Goal: Browse casually

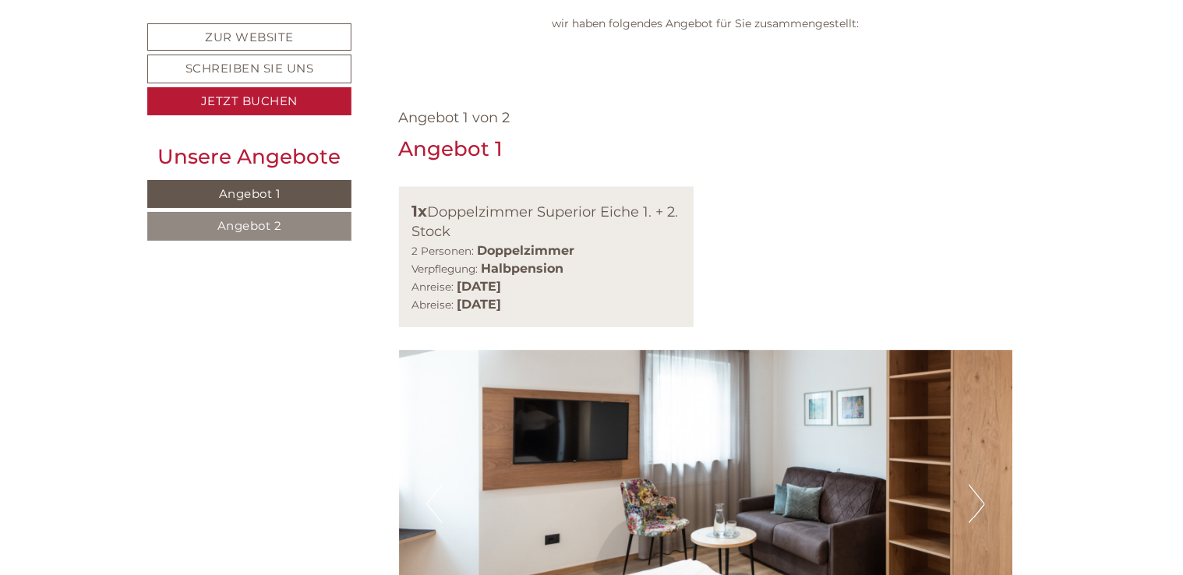
scroll to position [1013, 0]
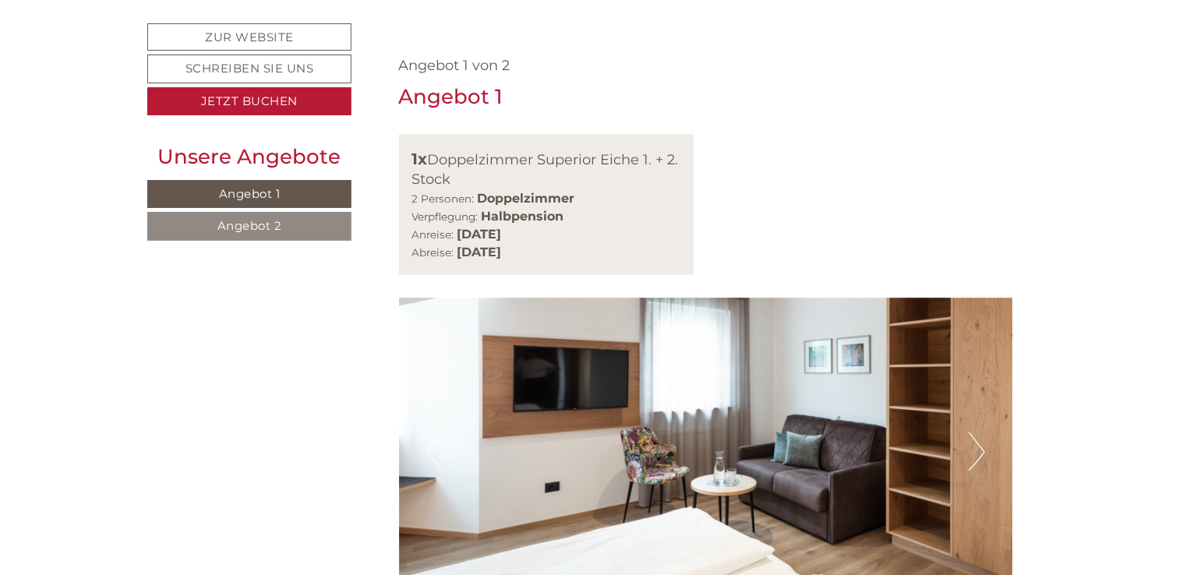
click at [982, 433] on button "Next" at bounding box center [977, 452] width 16 height 39
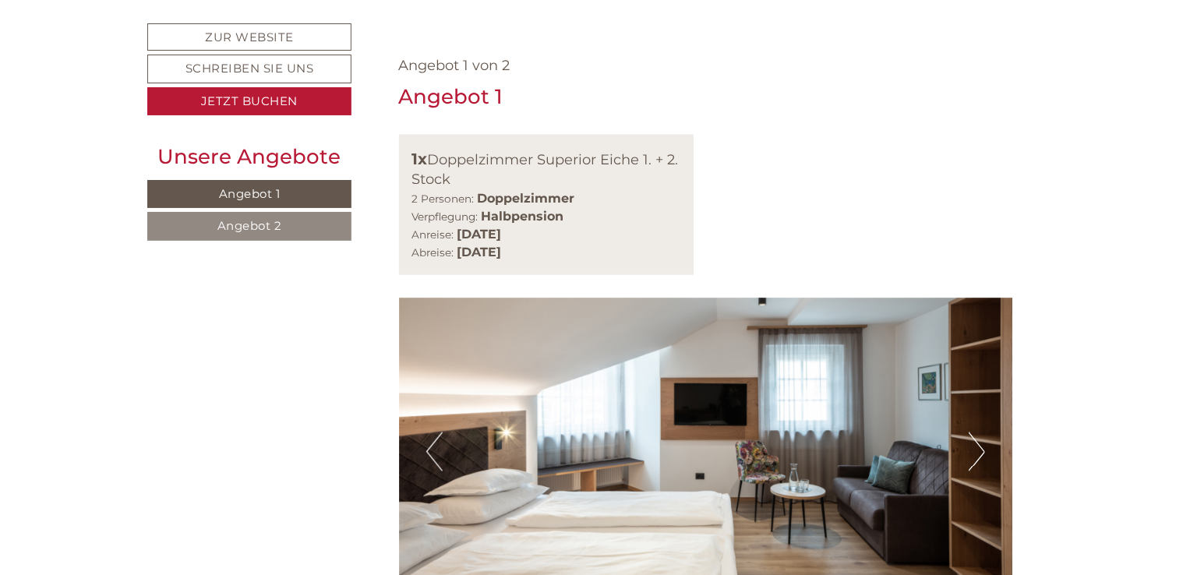
click at [982, 433] on button "Next" at bounding box center [977, 452] width 16 height 39
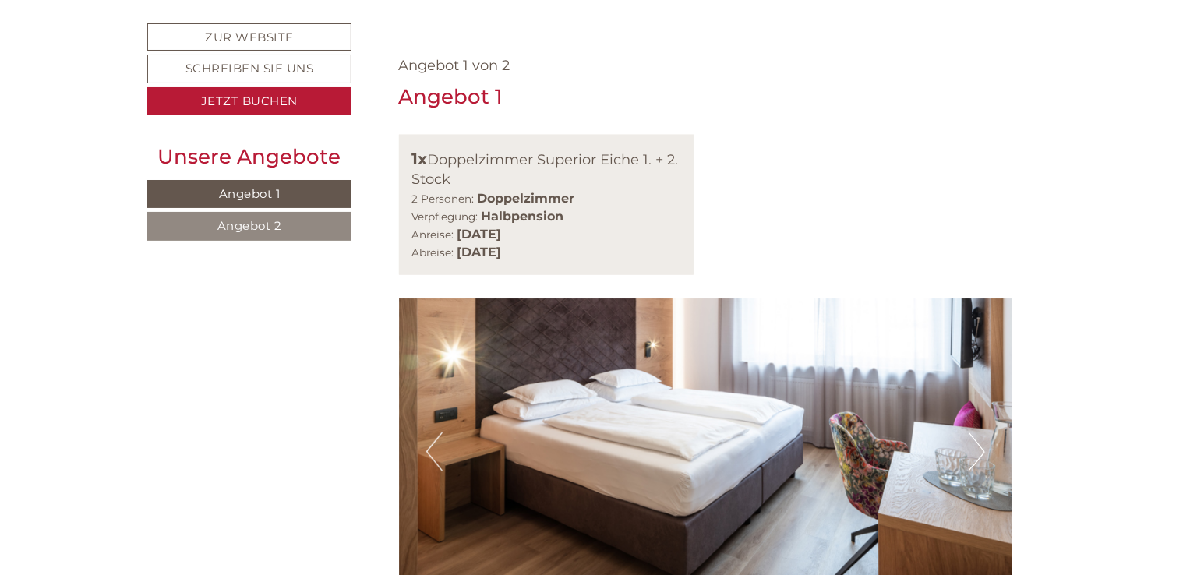
click at [982, 433] on button "Next" at bounding box center [977, 452] width 16 height 39
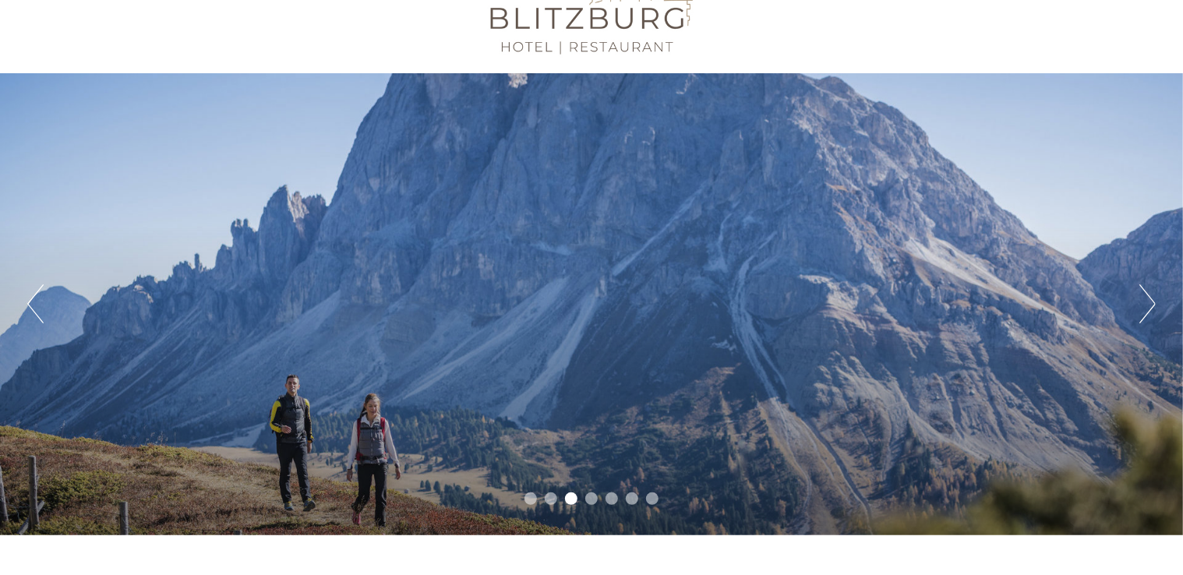
scroll to position [0, 0]
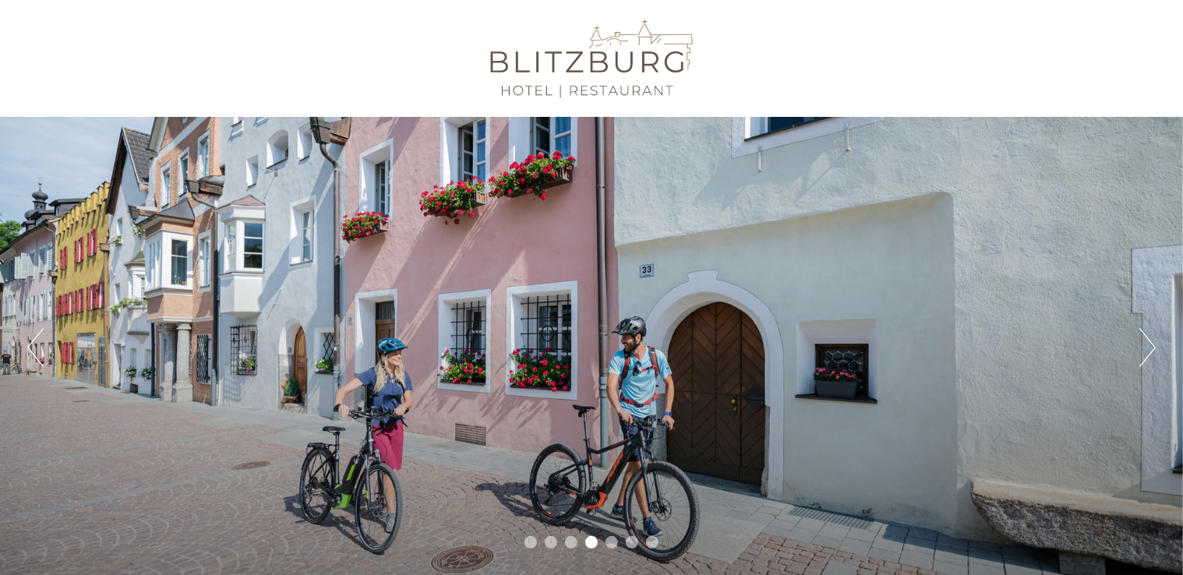
click at [1150, 348] on button "Next" at bounding box center [1147, 347] width 16 height 39
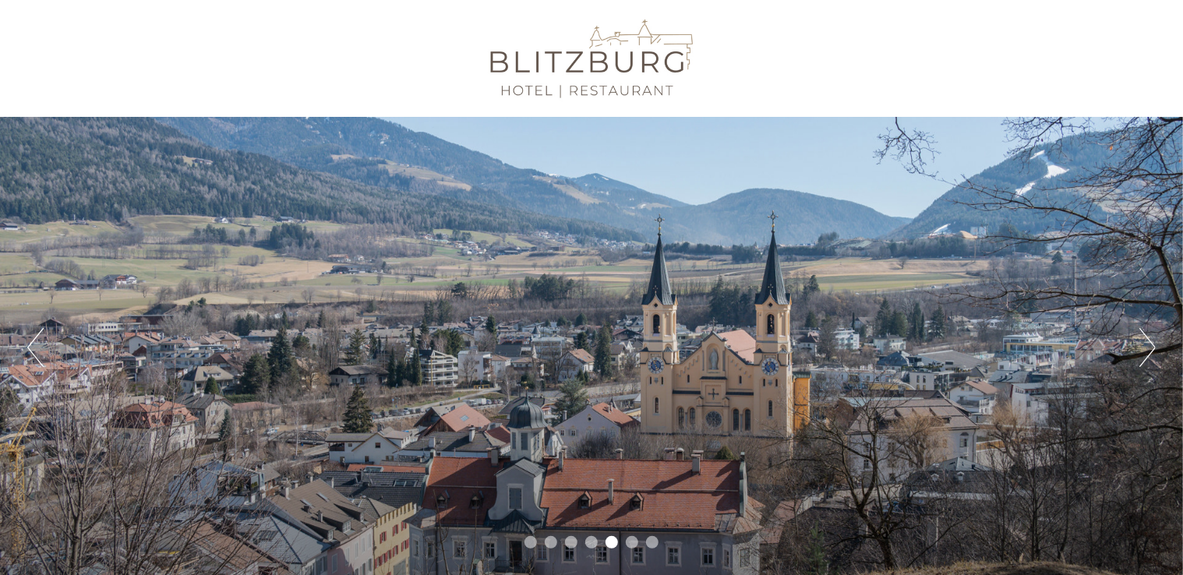
click at [1150, 348] on button "Next" at bounding box center [1147, 347] width 16 height 39
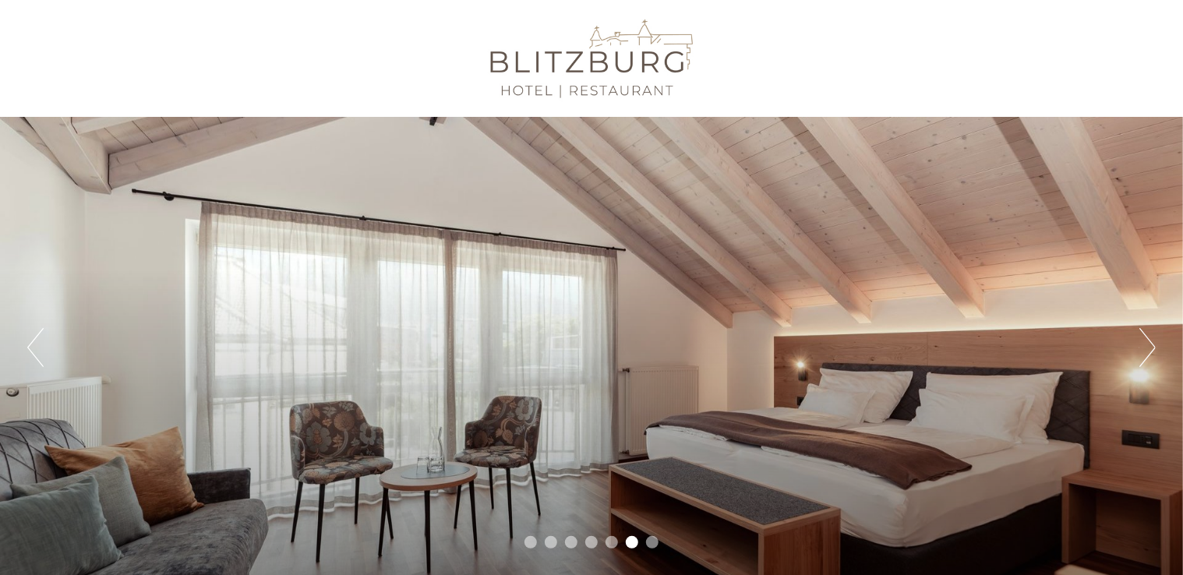
click at [1150, 348] on button "Next" at bounding box center [1147, 347] width 16 height 39
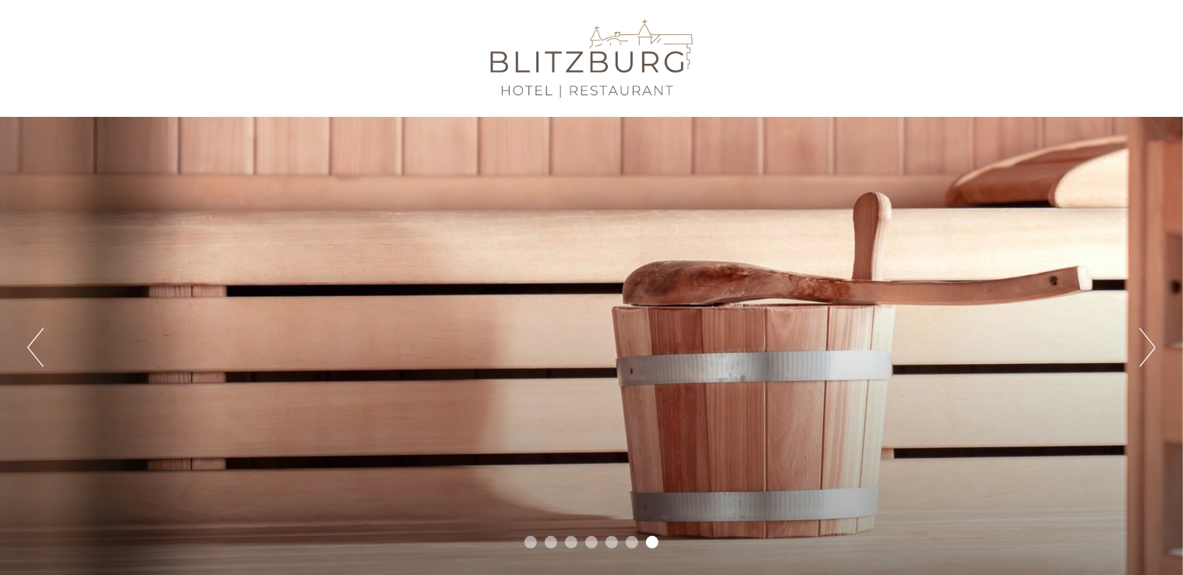
click at [1150, 350] on button "Next" at bounding box center [1147, 347] width 16 height 39
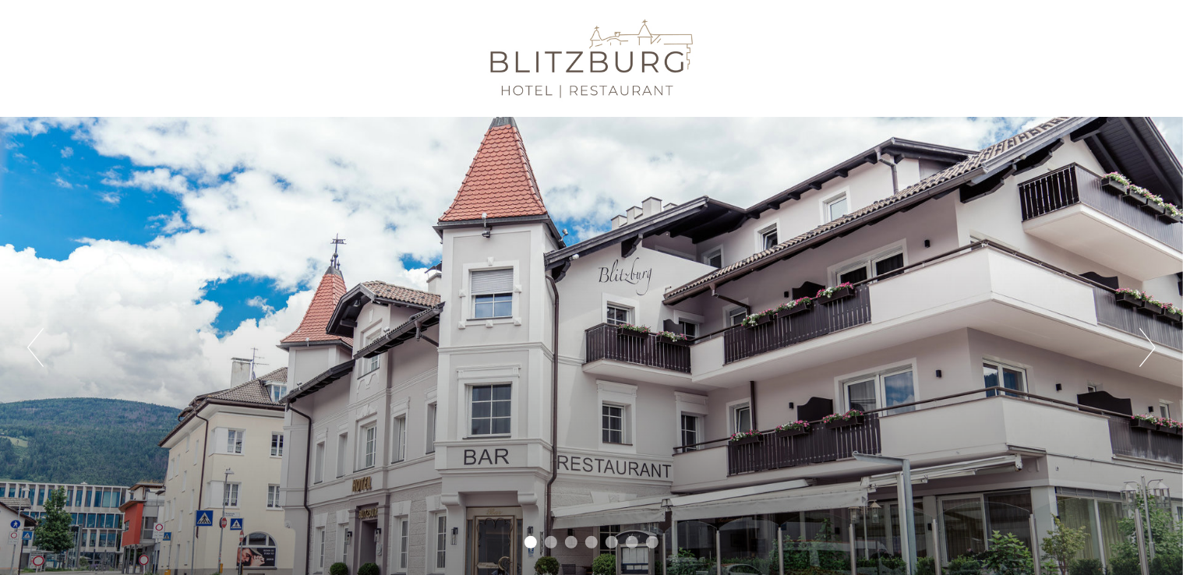
click at [1153, 342] on button "Next" at bounding box center [1147, 347] width 16 height 39
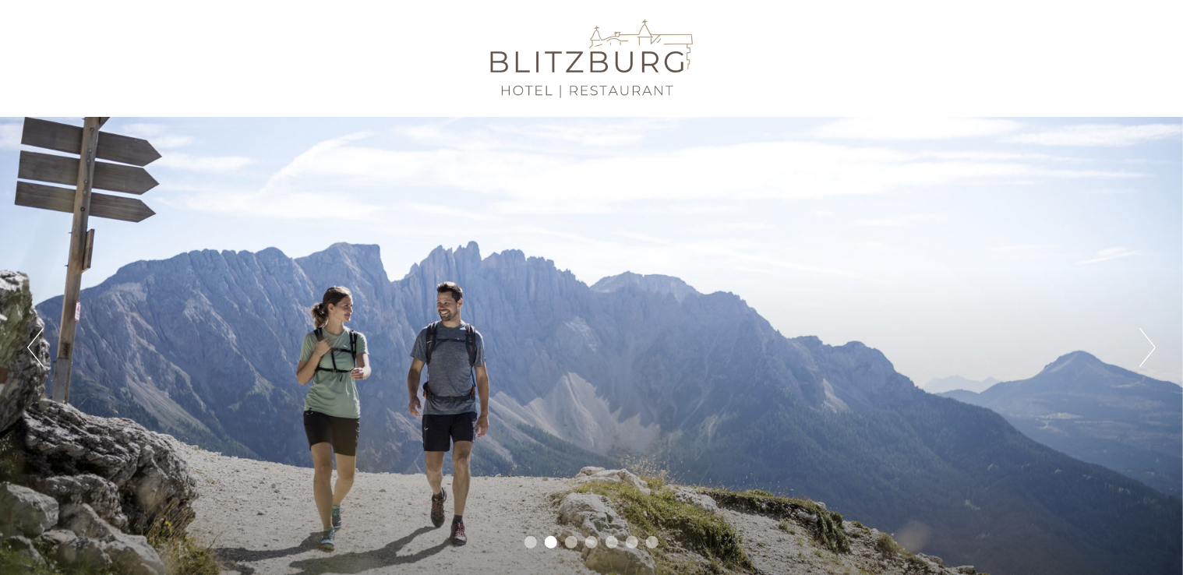
click at [1153, 342] on button "Next" at bounding box center [1147, 347] width 16 height 39
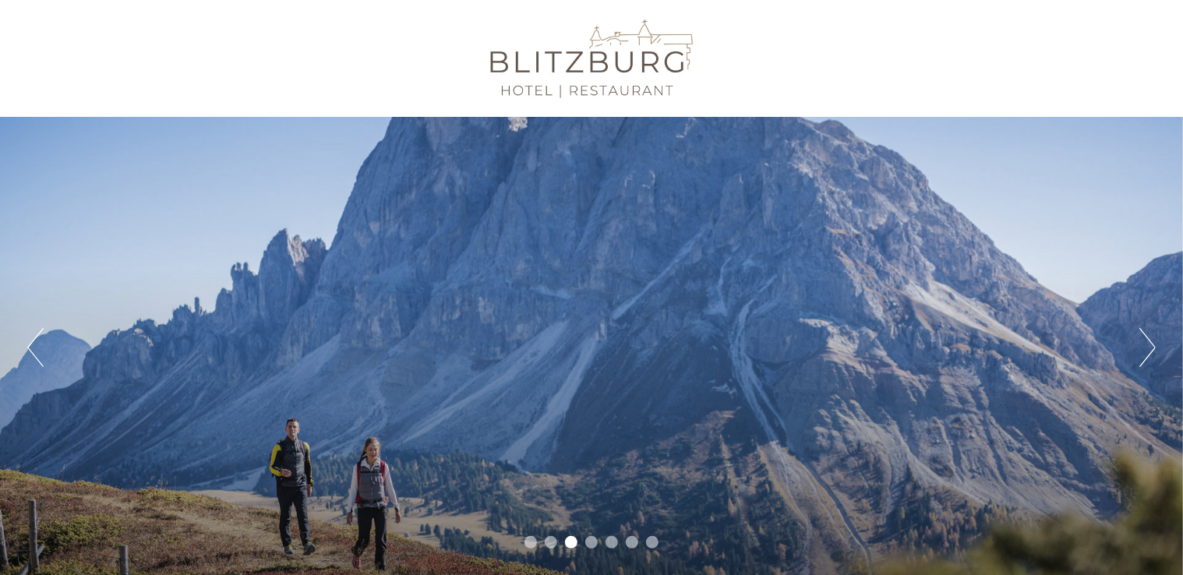
click at [1153, 343] on button "Next" at bounding box center [1147, 347] width 16 height 39
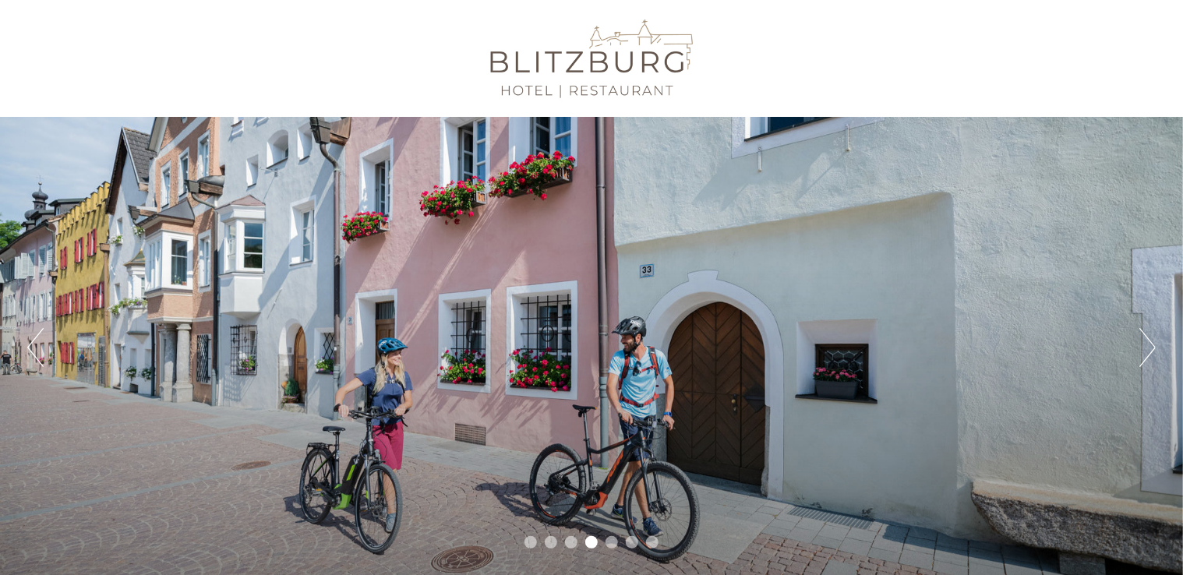
click at [1152, 346] on button "Next" at bounding box center [1147, 347] width 16 height 39
